Goal: Information Seeking & Learning: Learn about a topic

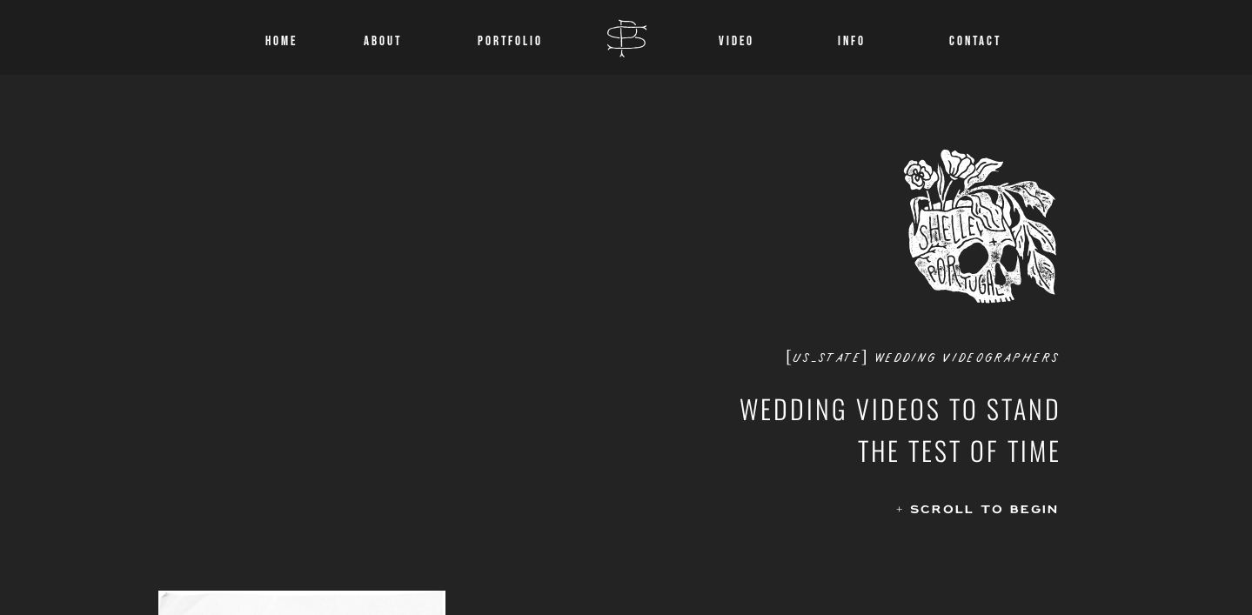
click at [385, 50] on div at bounding box center [626, 37] width 1252 height 75
click at [386, 46] on nav "About" at bounding box center [382, 37] width 45 height 23
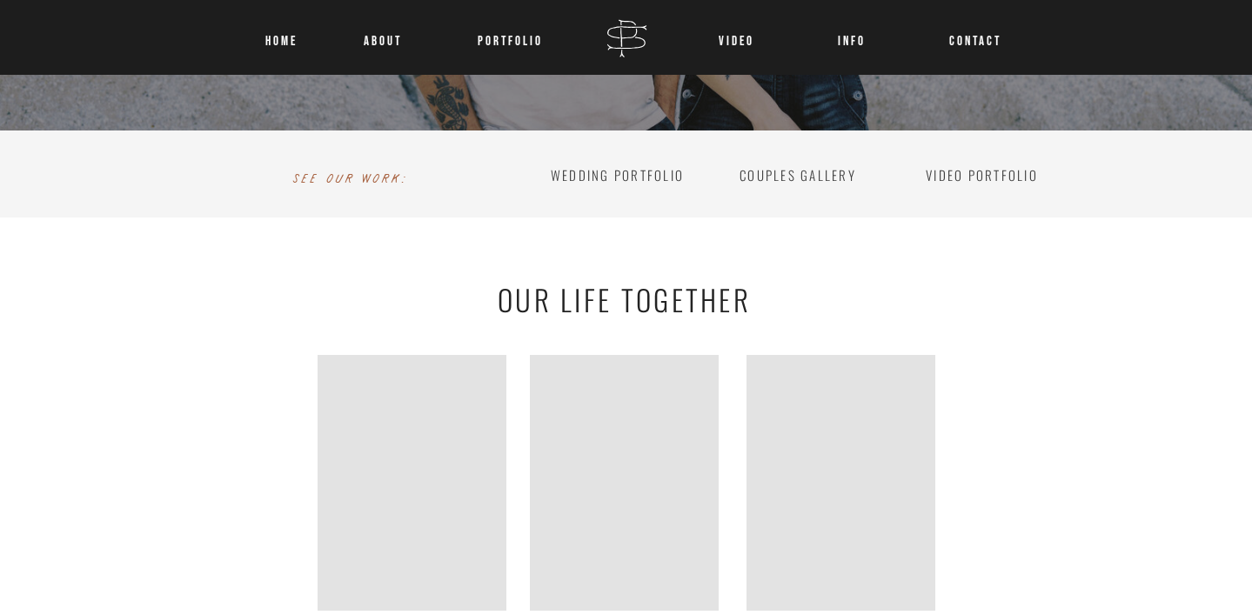
scroll to position [2655, 0]
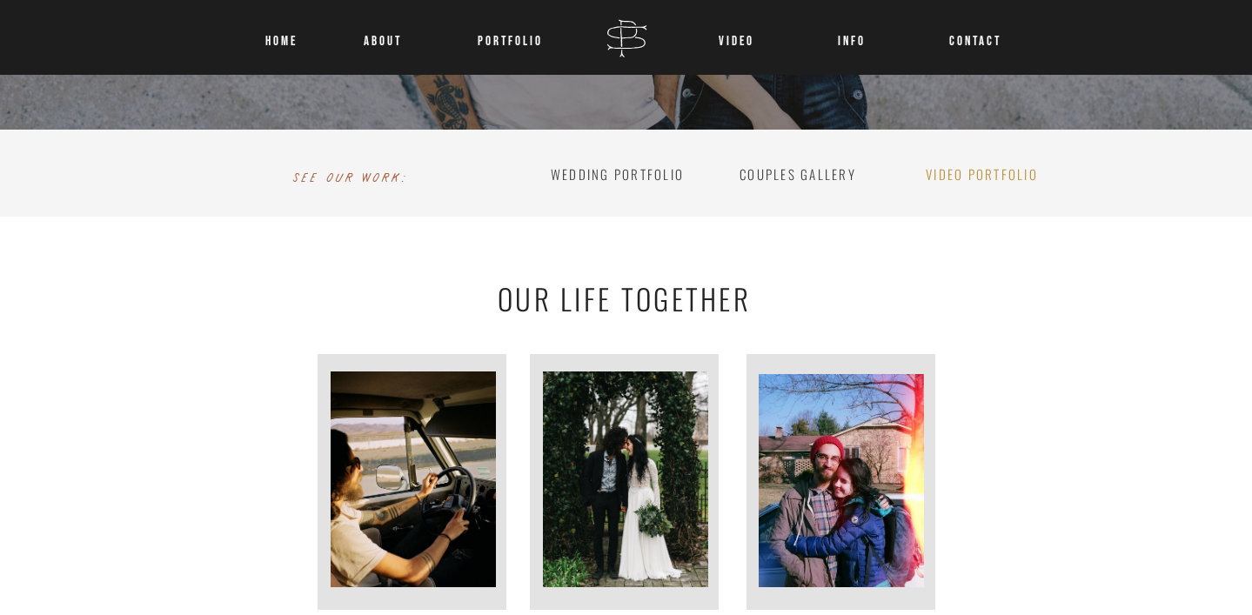
click at [974, 178] on h2 "video portfolio" at bounding box center [982, 169] width 151 height 17
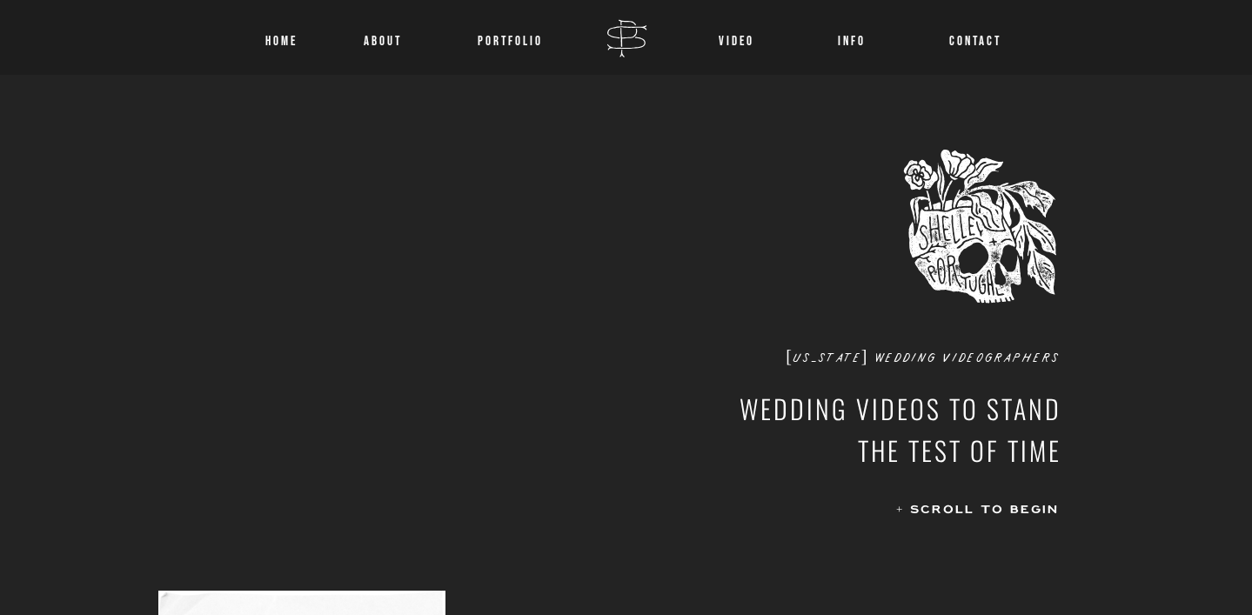
click at [832, 57] on div at bounding box center [626, 37] width 1252 height 75
click at [853, 35] on nav "INFO" at bounding box center [853, 37] width 64 height 23
click at [744, 28] on p "VIDEO" at bounding box center [736, 37] width 39 height 23
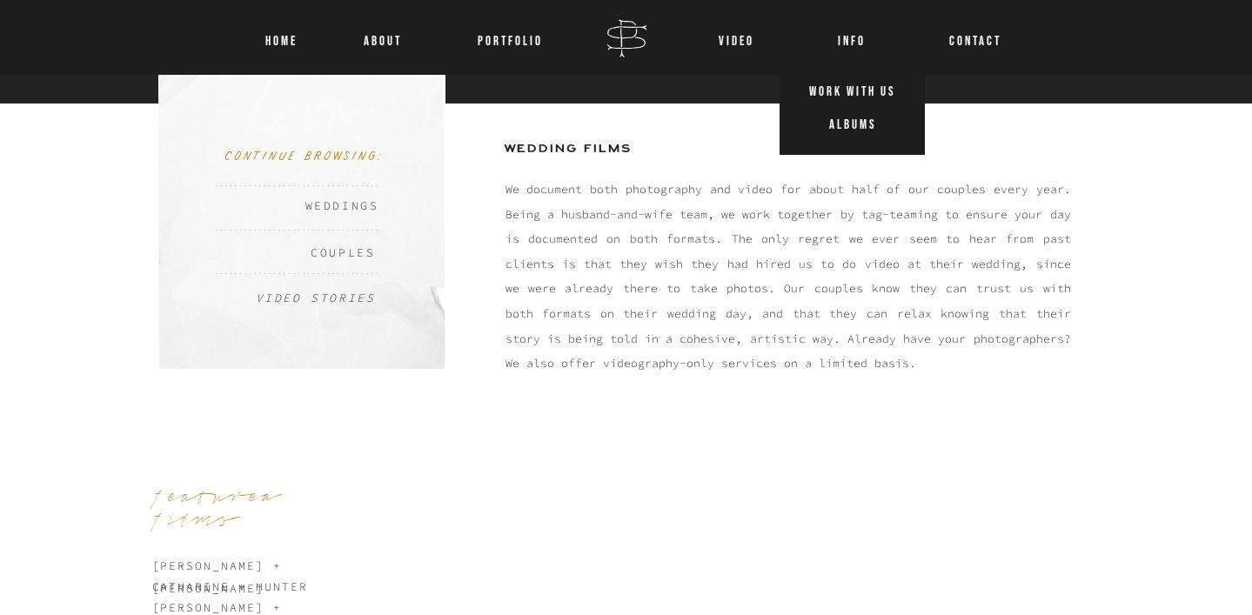
scroll to position [445, 0]
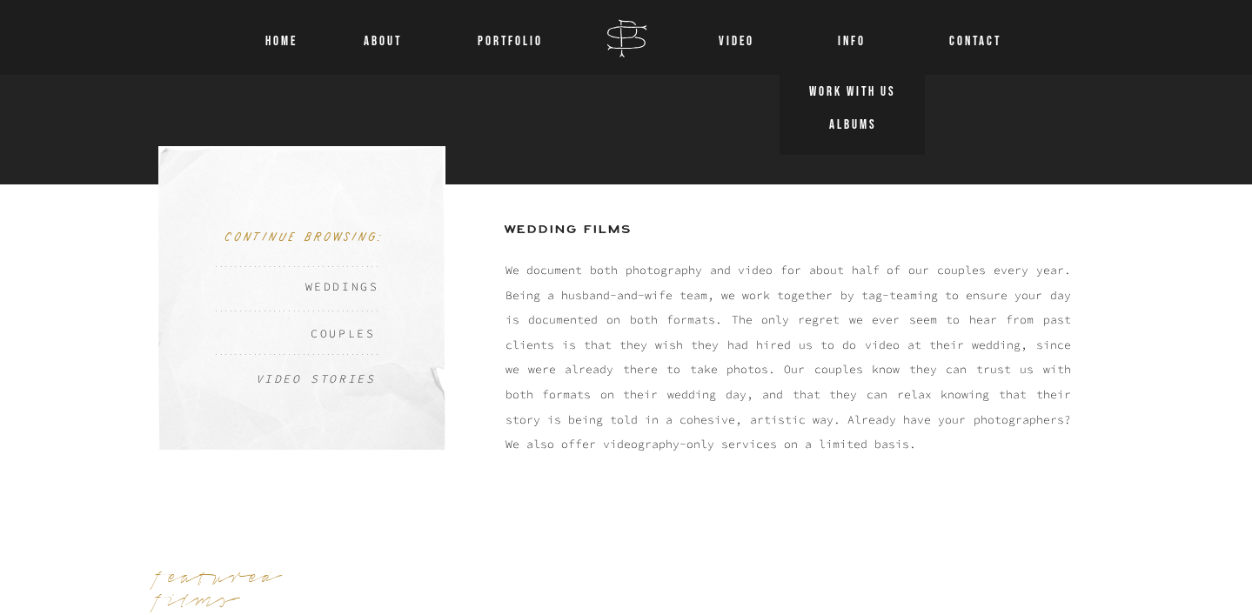
click at [350, 287] on nav "Weddings" at bounding box center [336, 283] width 88 height 20
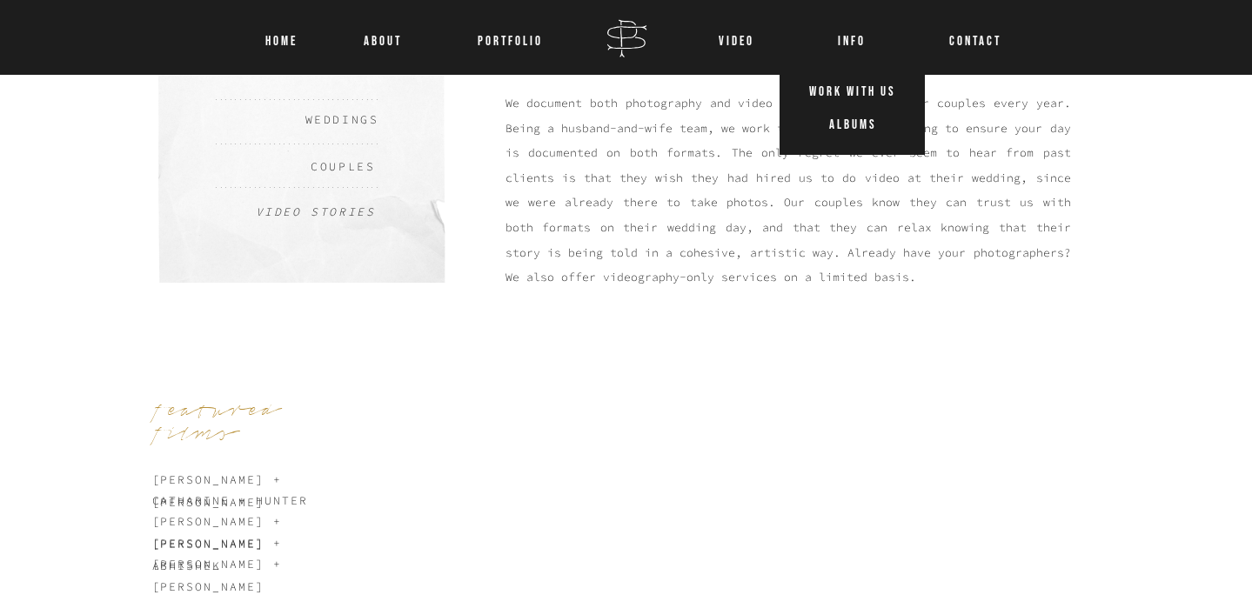
scroll to position [750, 0]
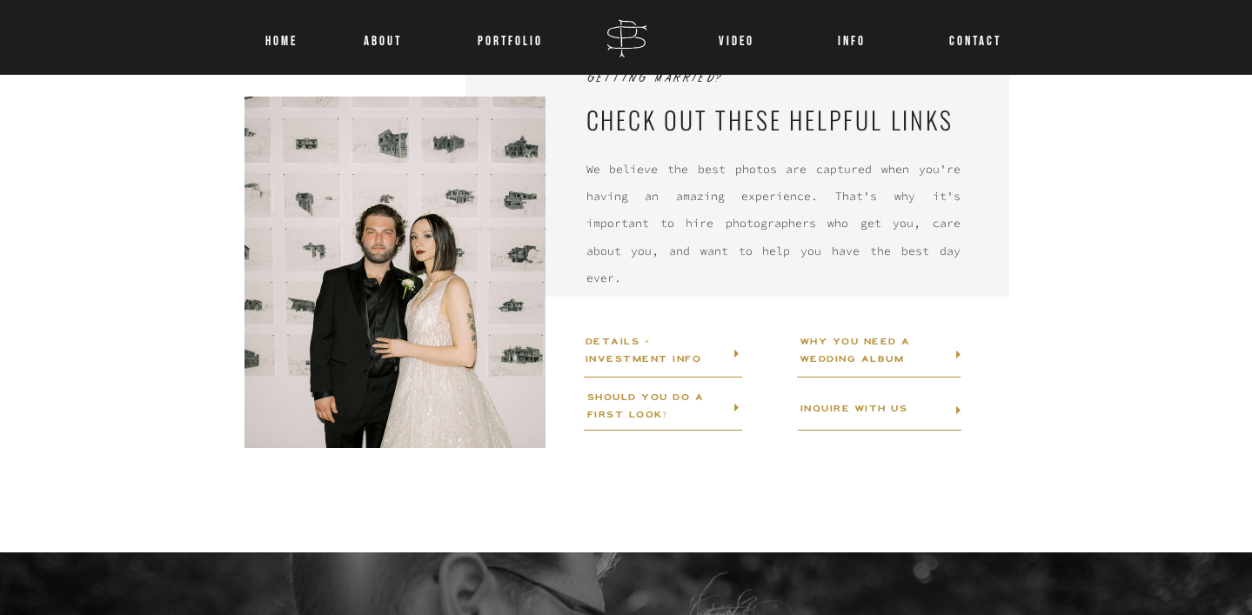
scroll to position [1650, 0]
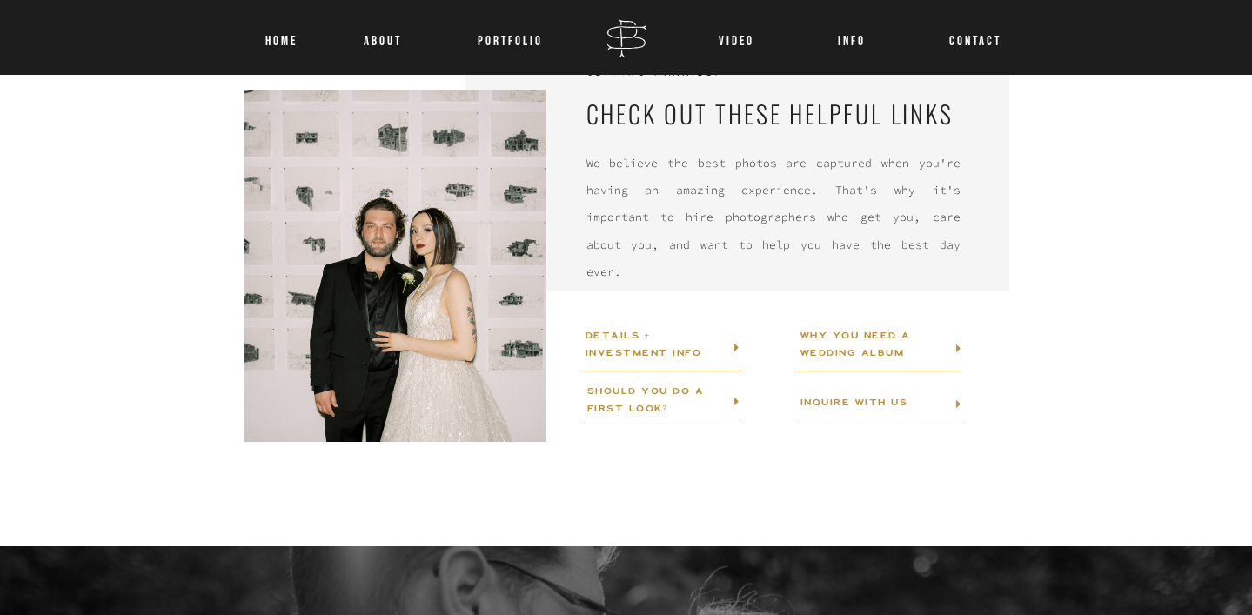
click at [739, 345] on icon at bounding box center [736, 347] width 17 height 17
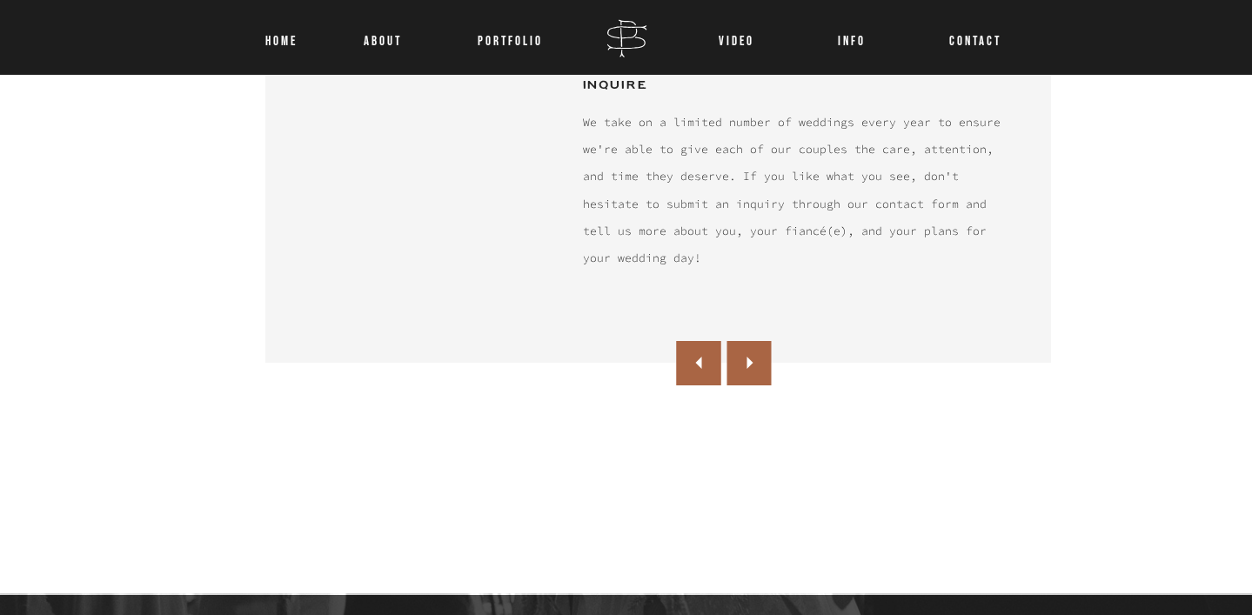
scroll to position [1287, 0]
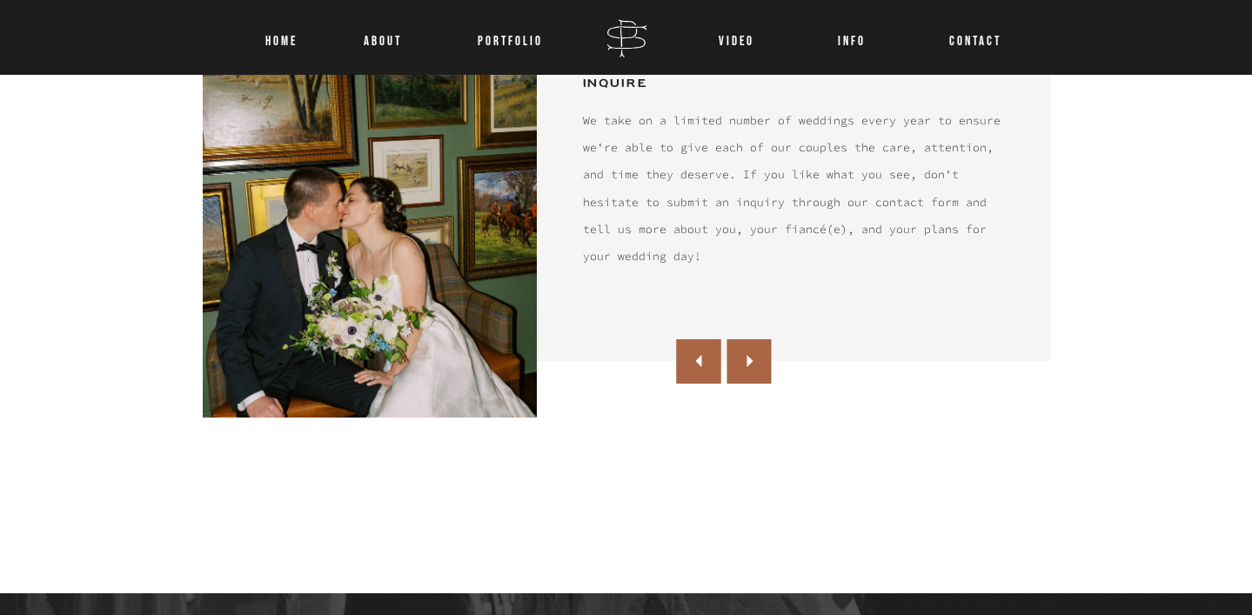
click at [754, 354] on icon at bounding box center [749, 361] width 25 height 24
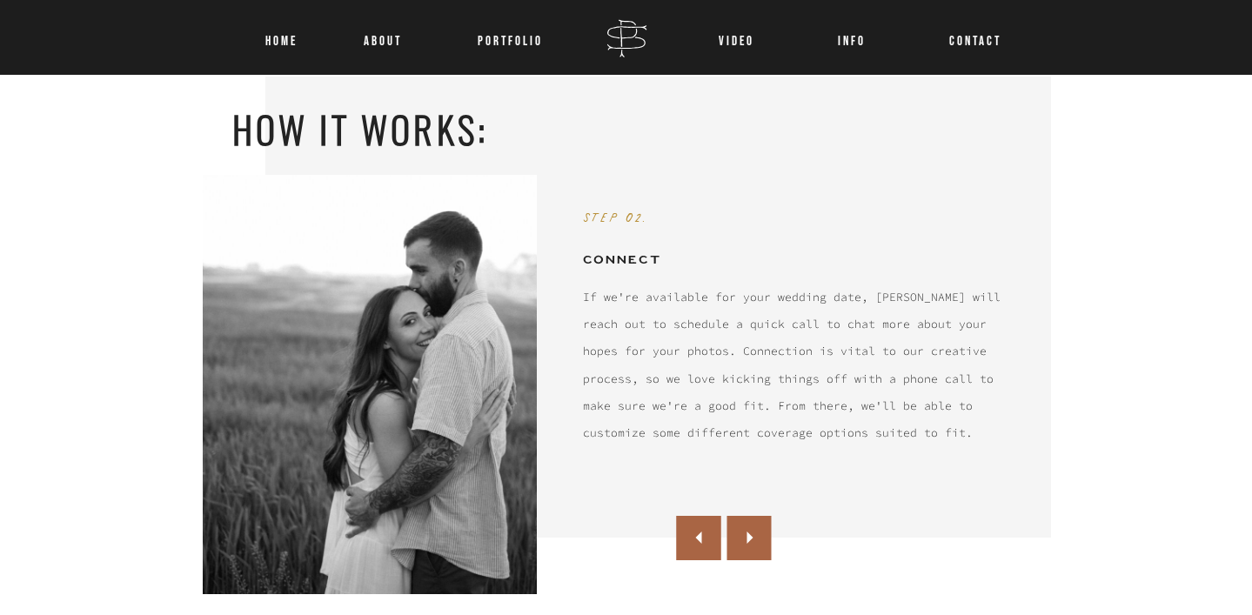
click at [753, 550] on div at bounding box center [749, 538] width 44 height 44
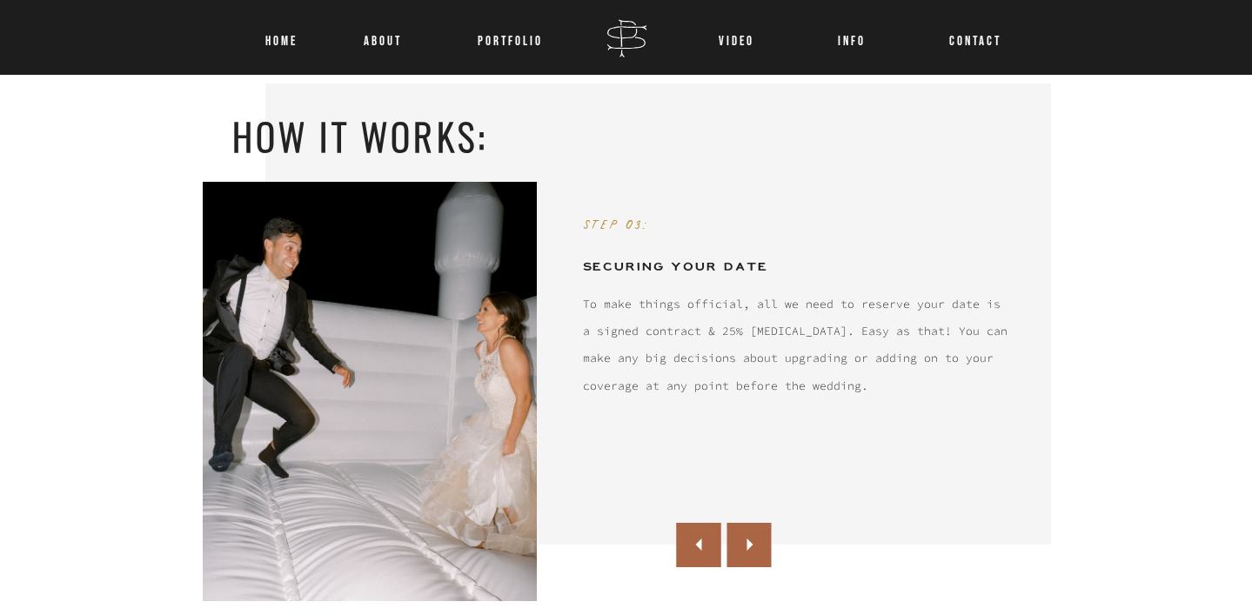
click at [751, 547] on icon at bounding box center [749, 545] width 25 height 24
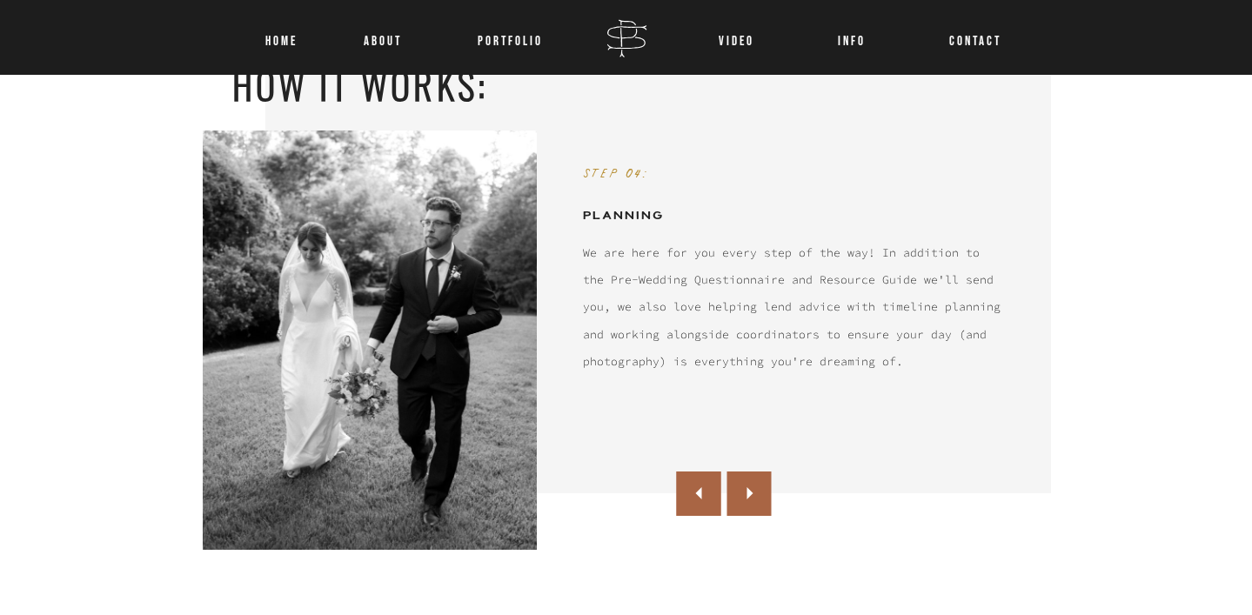
click at [750, 502] on icon at bounding box center [749, 493] width 25 height 24
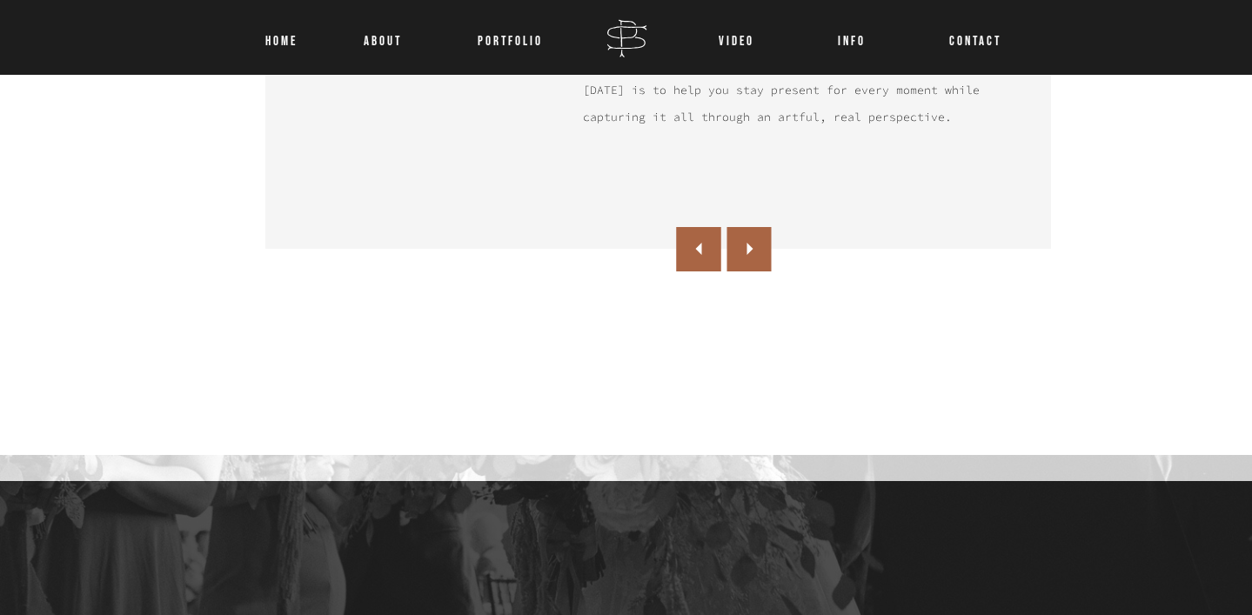
scroll to position [1676, 0]
